Goal: Task Accomplishment & Management: Manage account settings

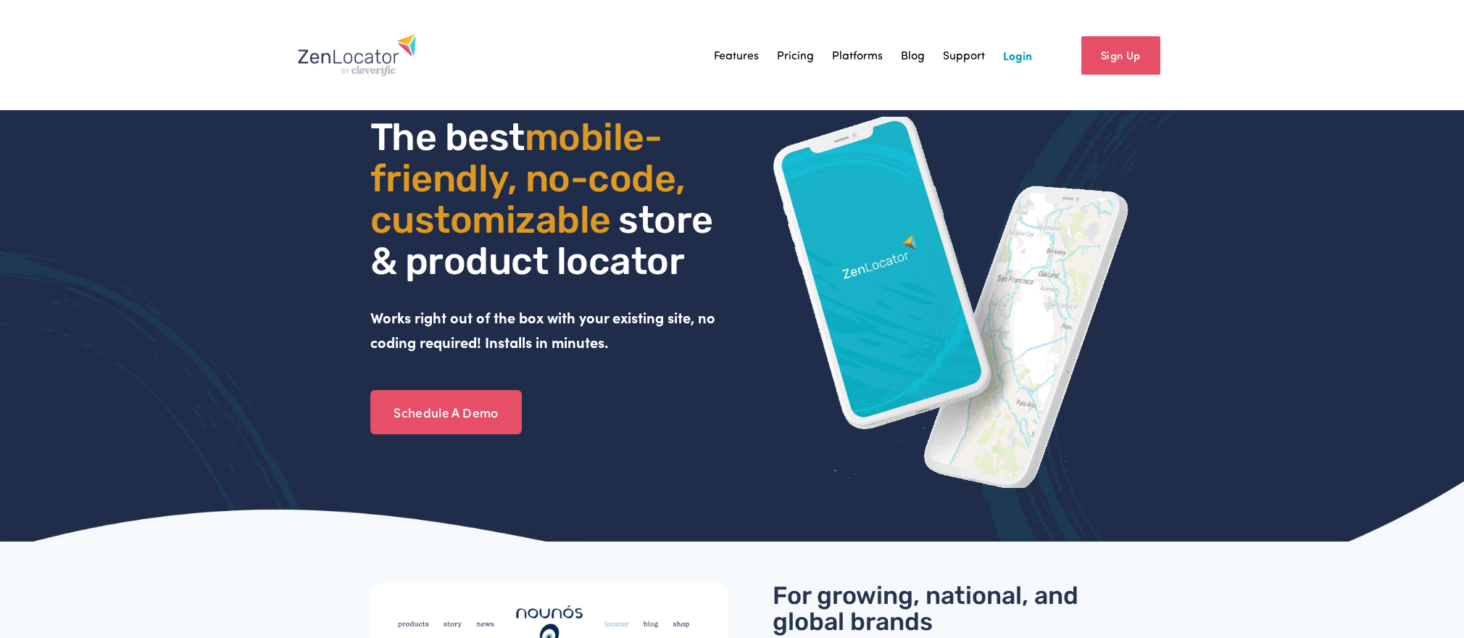
click at [1027, 57] on link "Login" at bounding box center [1017, 55] width 29 height 22
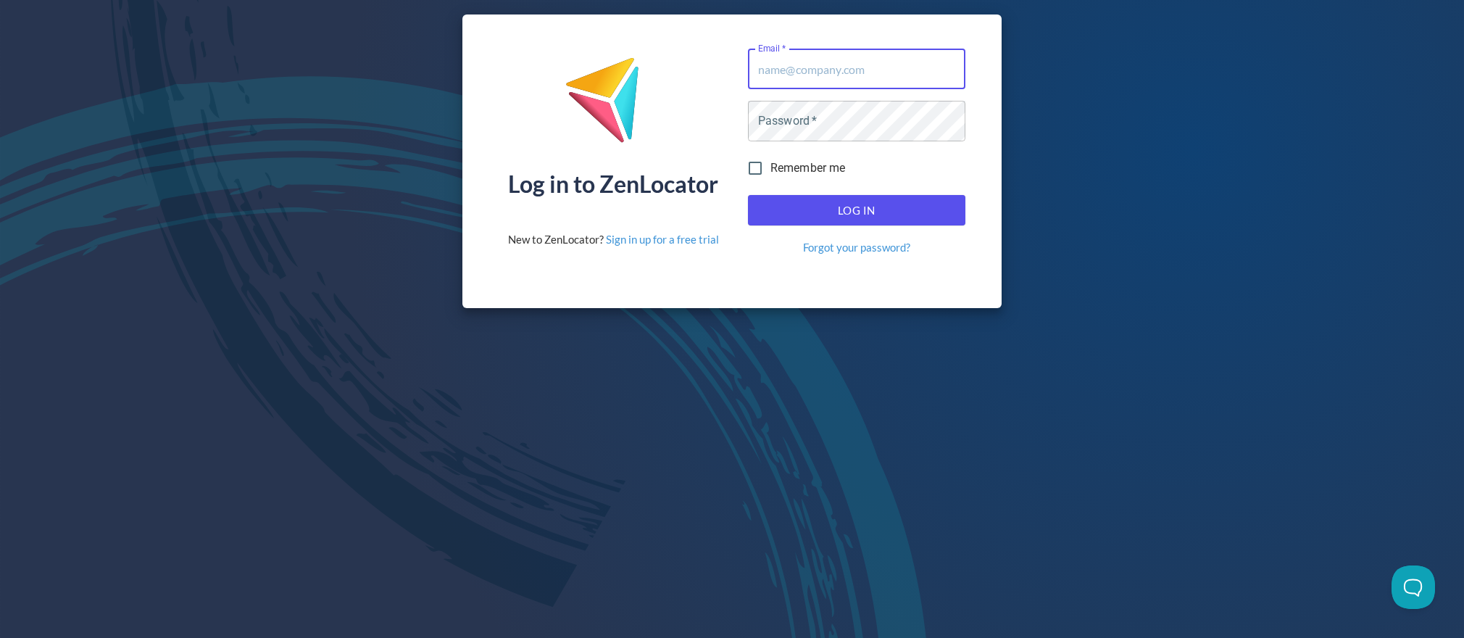
click at [917, 69] on input "Email   *" at bounding box center [856, 69] width 217 height 41
type input "[EMAIL_ADDRESS][DOMAIN_NAME]"
click at [898, 213] on span "Log In" at bounding box center [856, 210] width 185 height 19
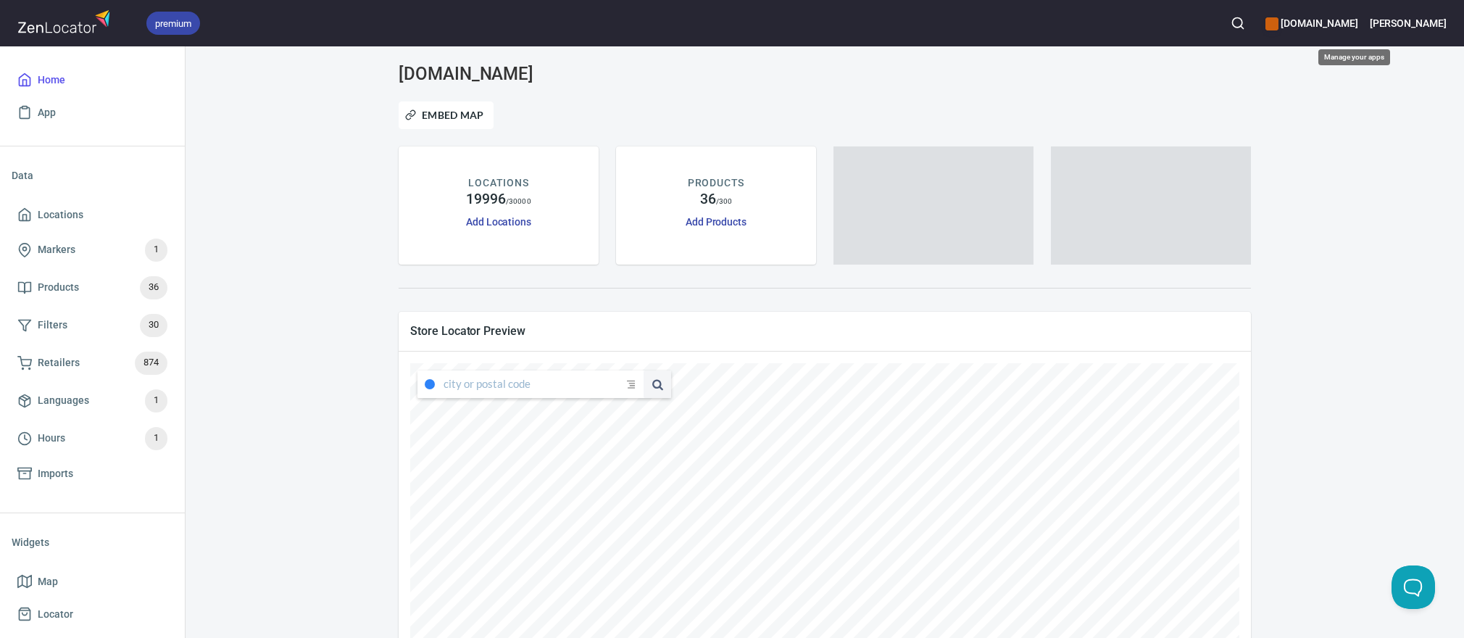
click at [1357, 25] on h6 "[DOMAIN_NAME]" at bounding box center [1311, 23] width 92 height 16
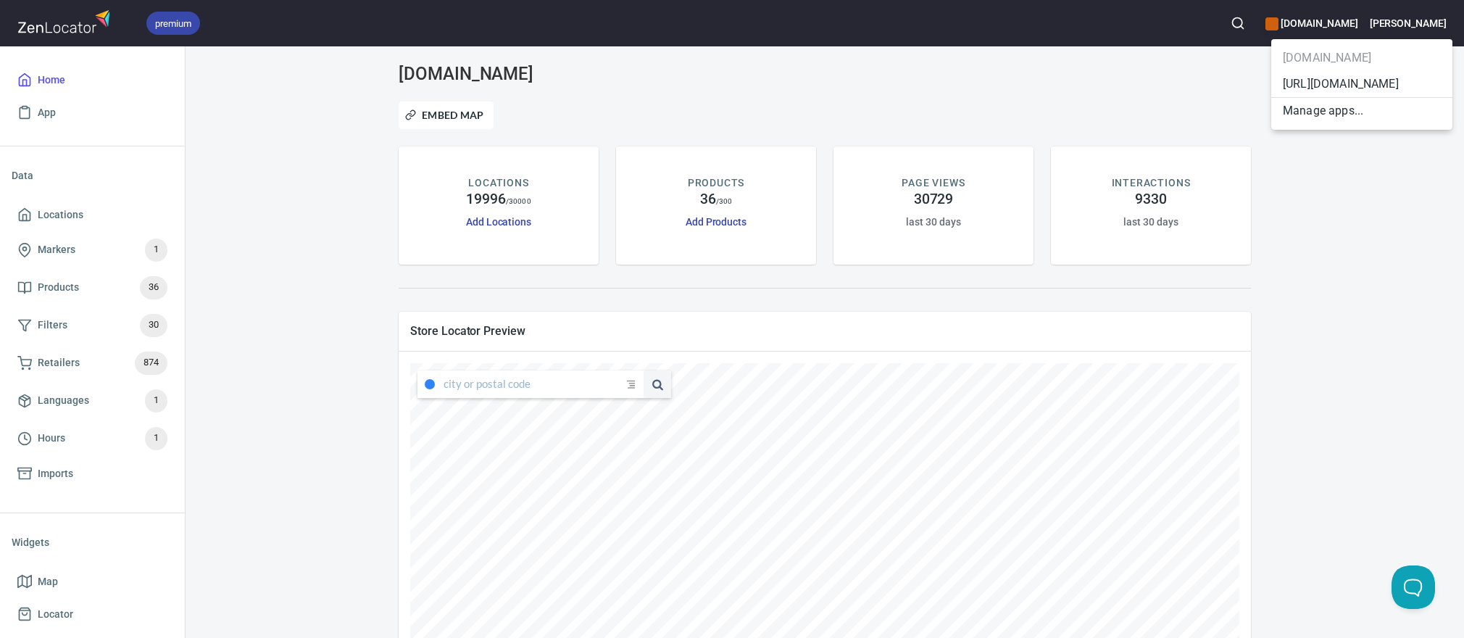
click at [1433, 27] on div at bounding box center [732, 319] width 1464 height 638
click at [1357, 30] on h6 "[DOMAIN_NAME]" at bounding box center [1311, 23] width 92 height 16
click at [1343, 83] on li "[URL][DOMAIN_NAME]" at bounding box center [1361, 84] width 181 height 26
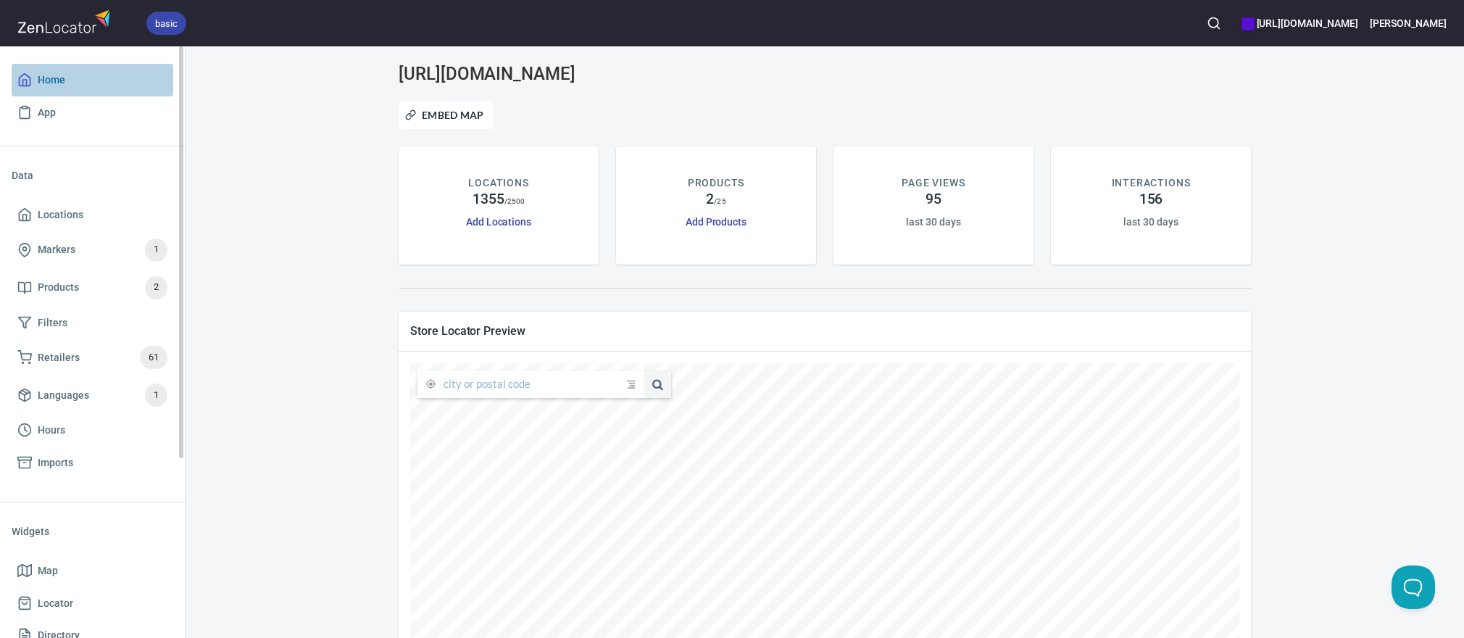
click at [47, 80] on span "Home" at bounding box center [52, 80] width 28 height 18
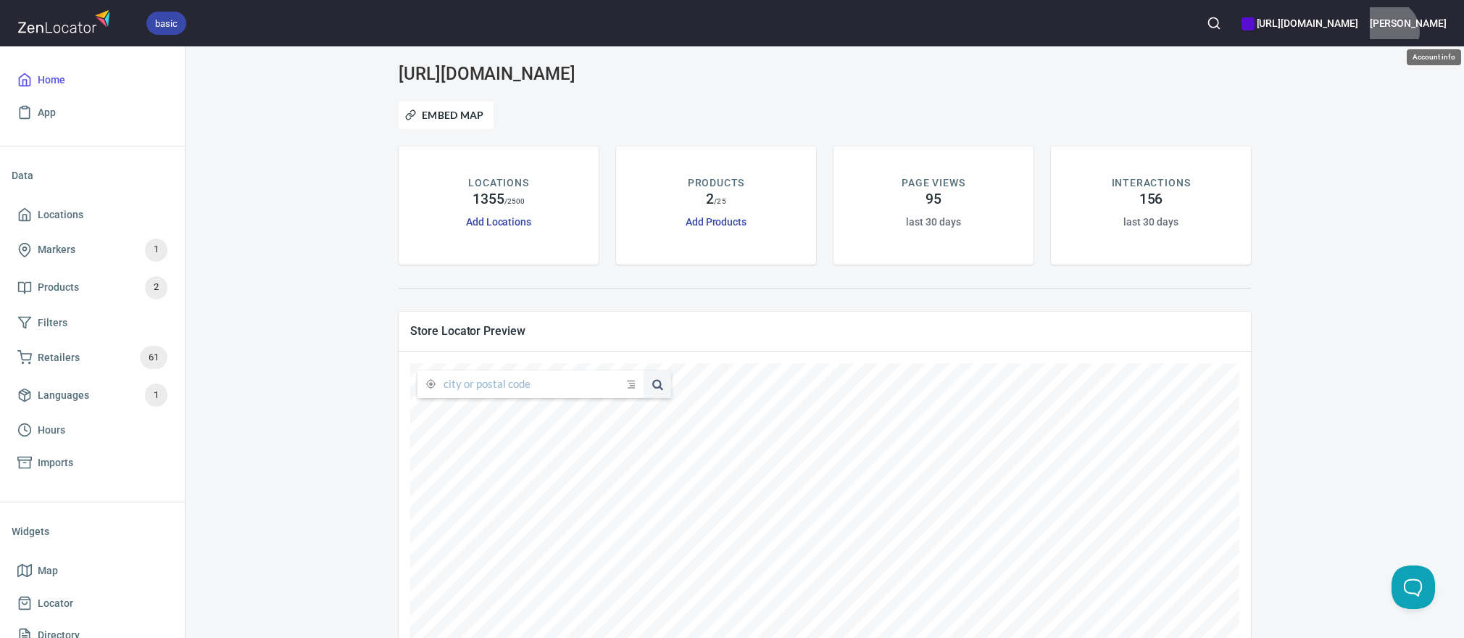
click at [1443, 31] on button "[PERSON_NAME]" at bounding box center [1407, 23] width 77 height 32
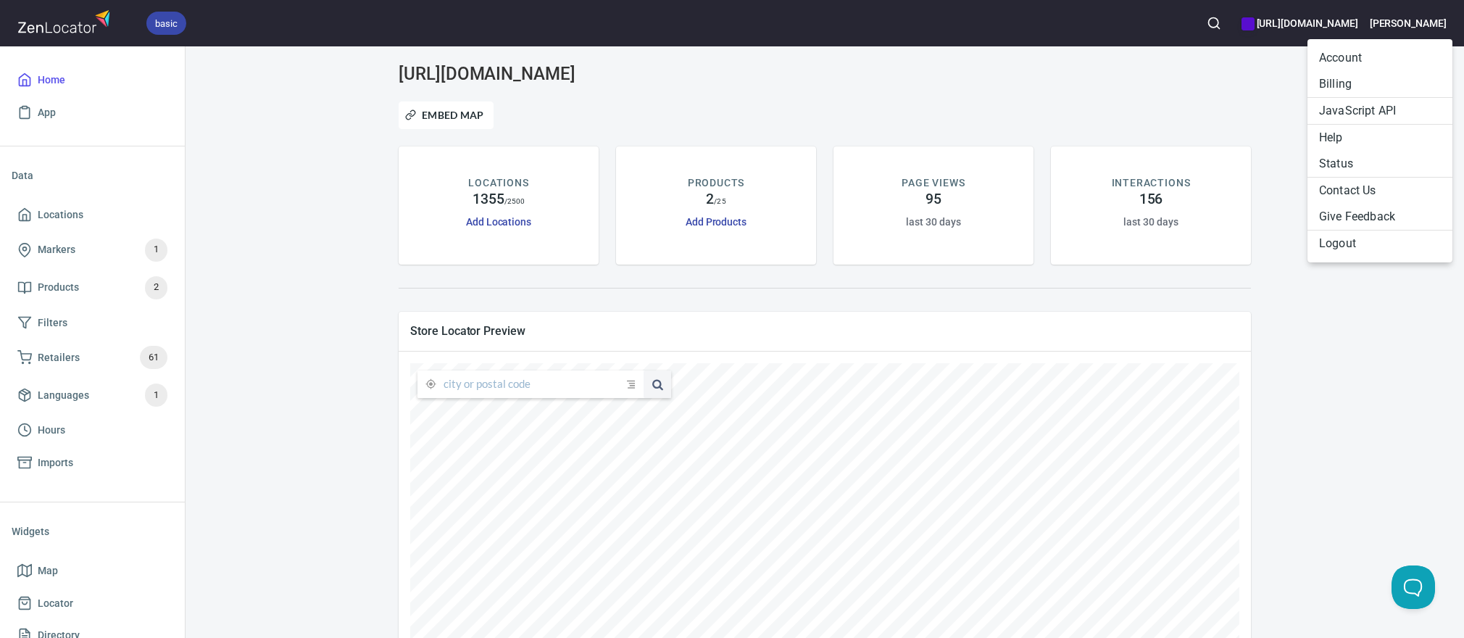
click at [1360, 85] on li "Billing" at bounding box center [1379, 84] width 145 height 26
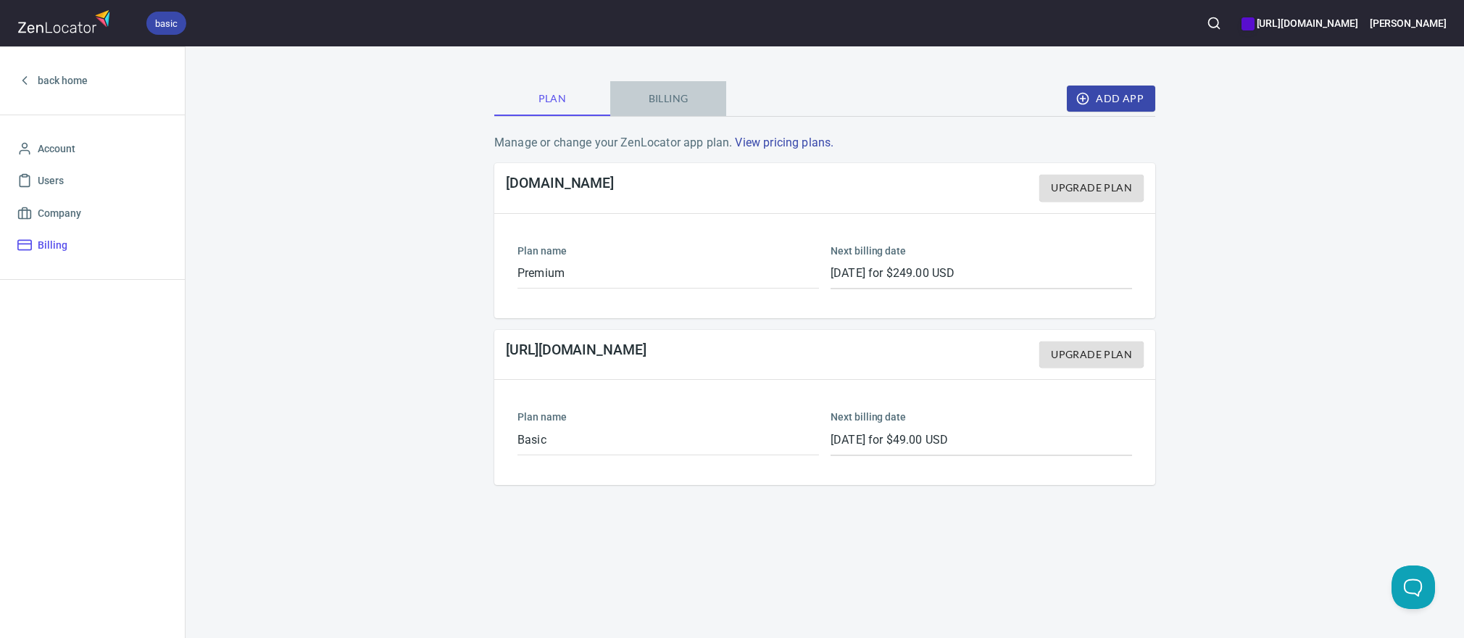
click at [678, 104] on span "Billing" at bounding box center [668, 99] width 99 height 18
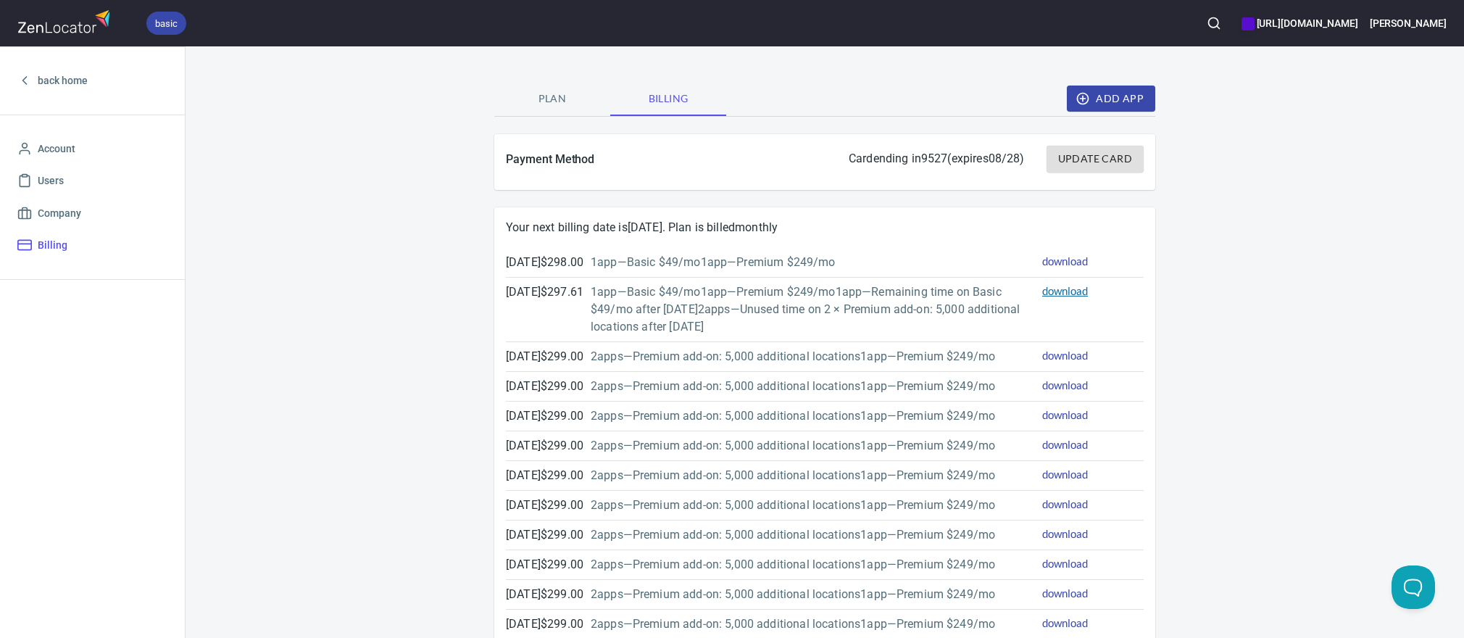
click at [1062, 294] on link "download" at bounding box center [1065, 290] width 46 height 13
